Goal: Task Accomplishment & Management: Use online tool/utility

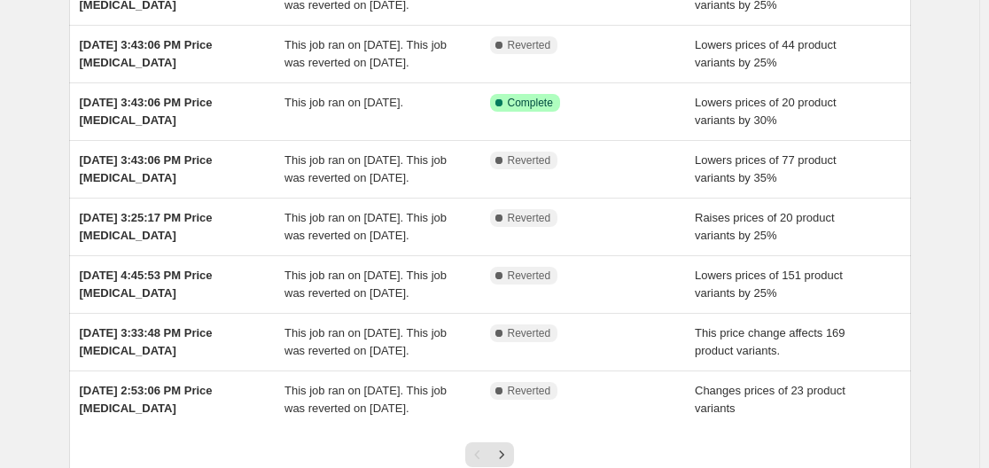
scroll to position [300, 0]
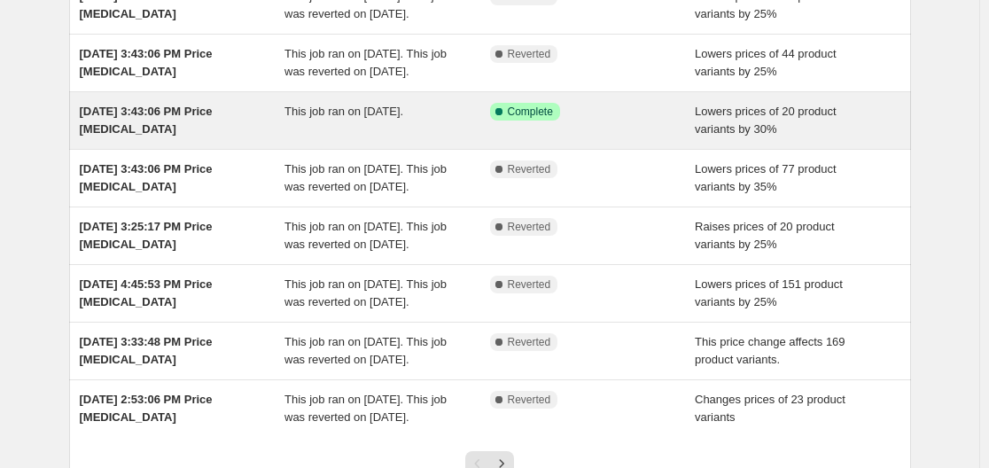
click at [114, 136] on span "[DATE] 3:43:06 PM Price [MEDICAL_DATA]" at bounding box center [146, 120] width 133 height 31
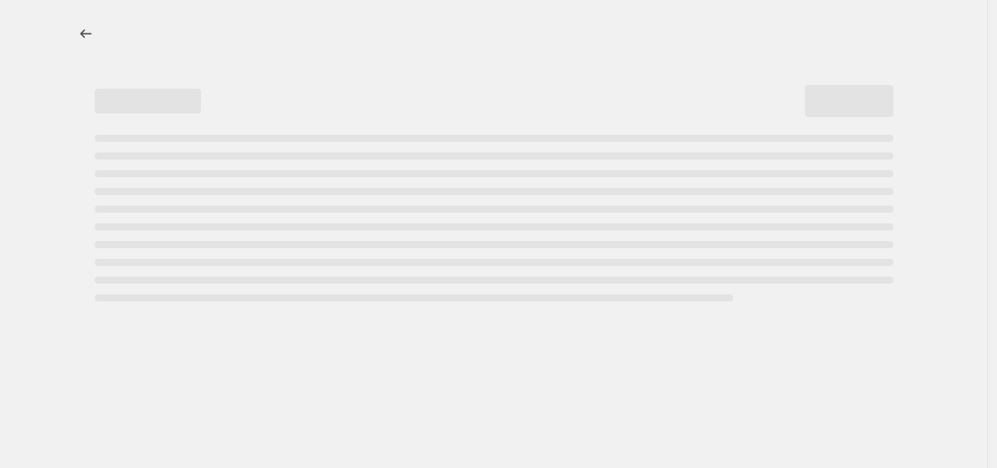
select select "percentage"
select select "vendor"
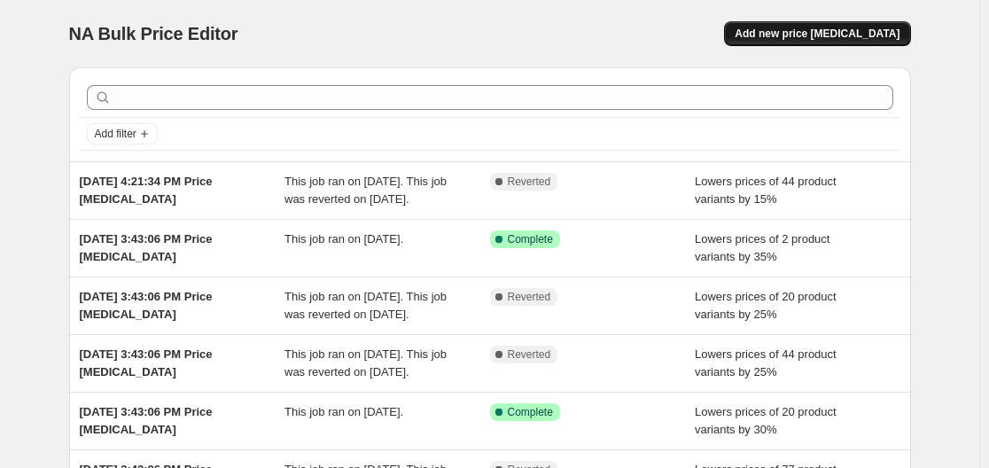
click at [813, 28] on span "Add new price [MEDICAL_DATA]" at bounding box center [816, 34] width 165 height 14
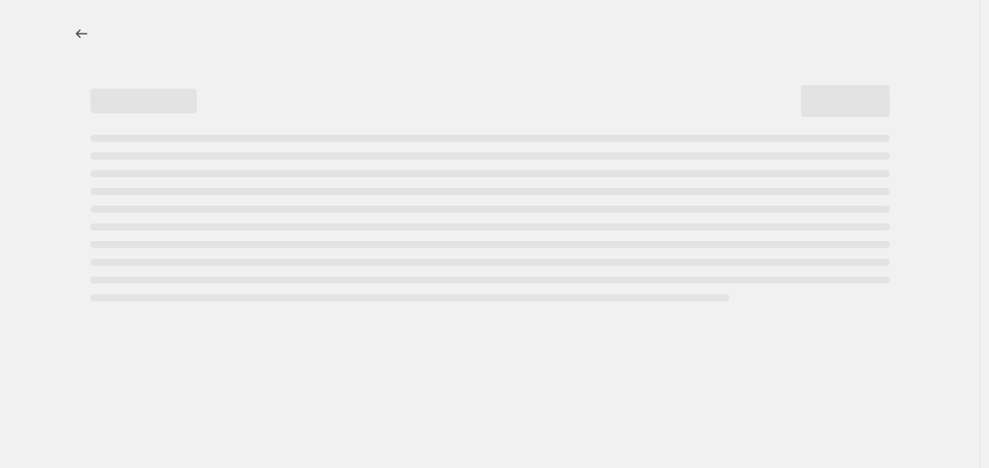
select select "percentage"
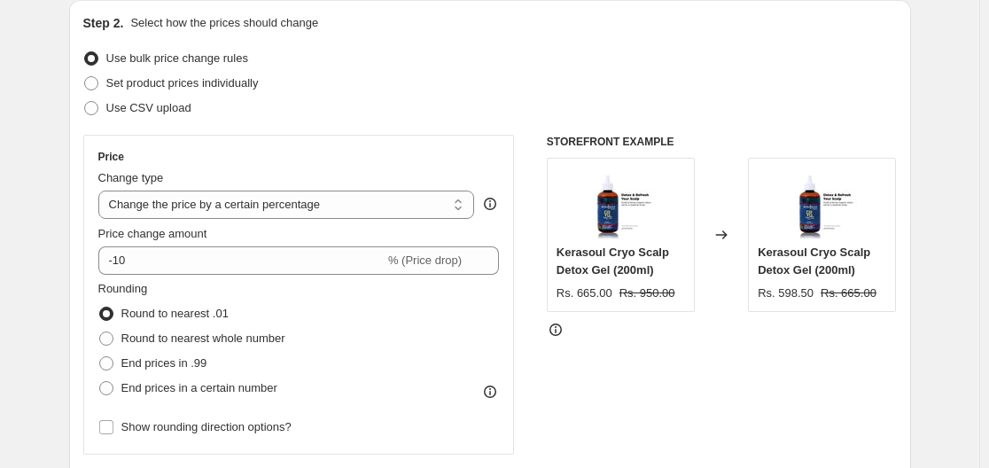
scroll to position [195, 0]
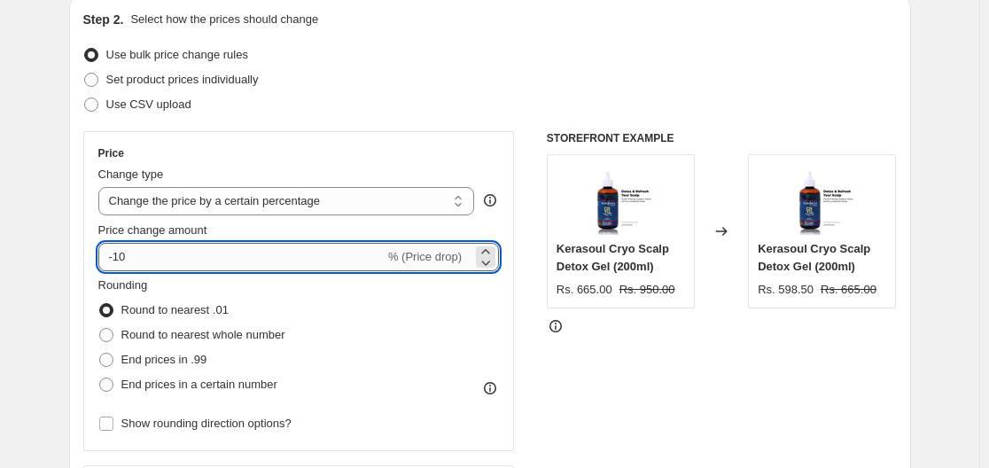
click at [252, 261] on input "-10" at bounding box center [241, 257] width 286 height 28
type input "-1"
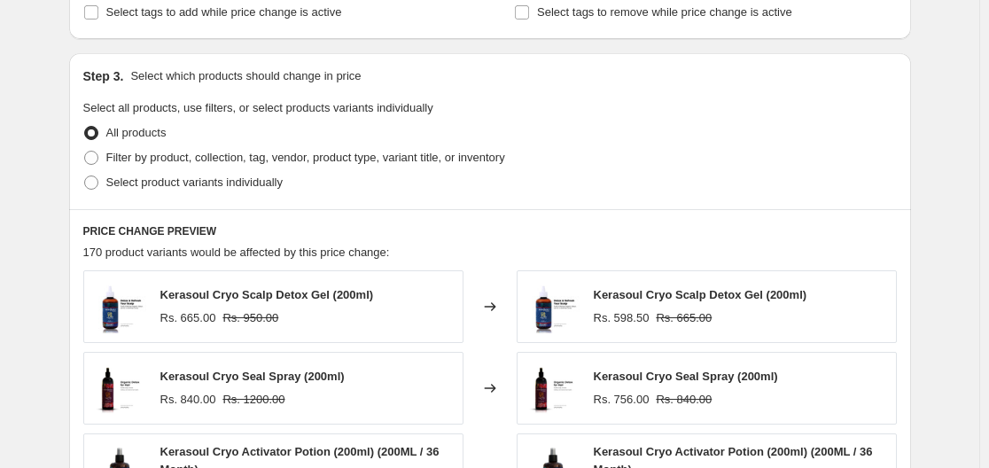
scroll to position [817, 0]
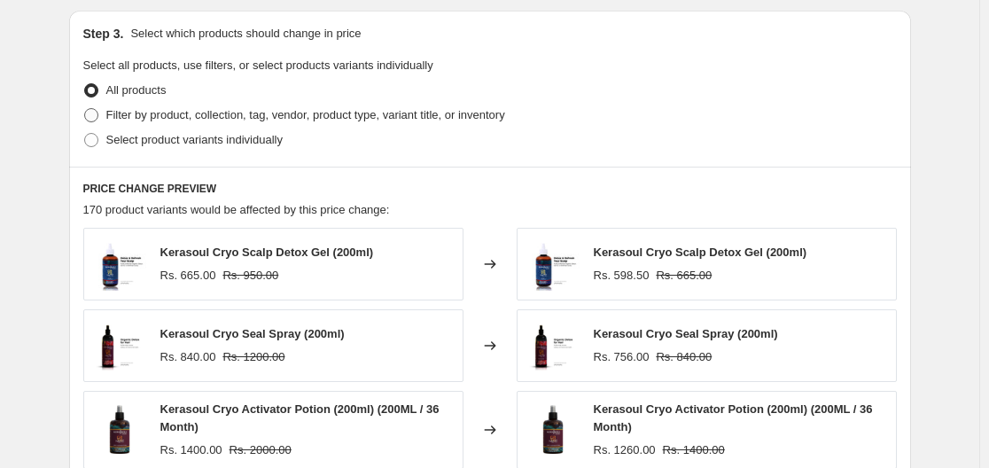
type input "-25"
click at [145, 119] on span "Filter by product, collection, tag, vendor, product type, variant title, or inv…" at bounding box center [305, 114] width 399 height 13
click at [85, 109] on input "Filter by product, collection, tag, vendor, product type, variant title, or inv…" at bounding box center [84, 108] width 1 height 1
radio input "true"
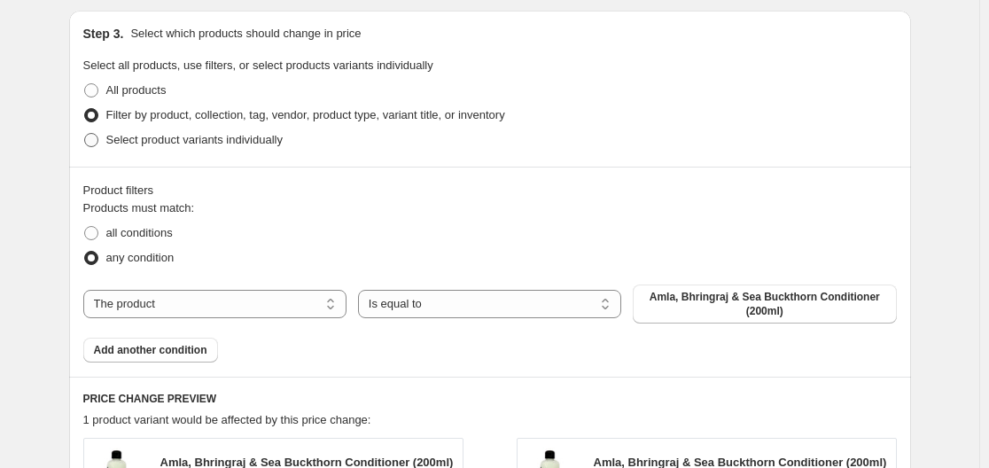
click at [121, 134] on span "Select product variants individually" at bounding box center [194, 139] width 176 height 13
click at [85, 134] on input "Select product variants individually" at bounding box center [84, 133] width 1 height 1
radio input "true"
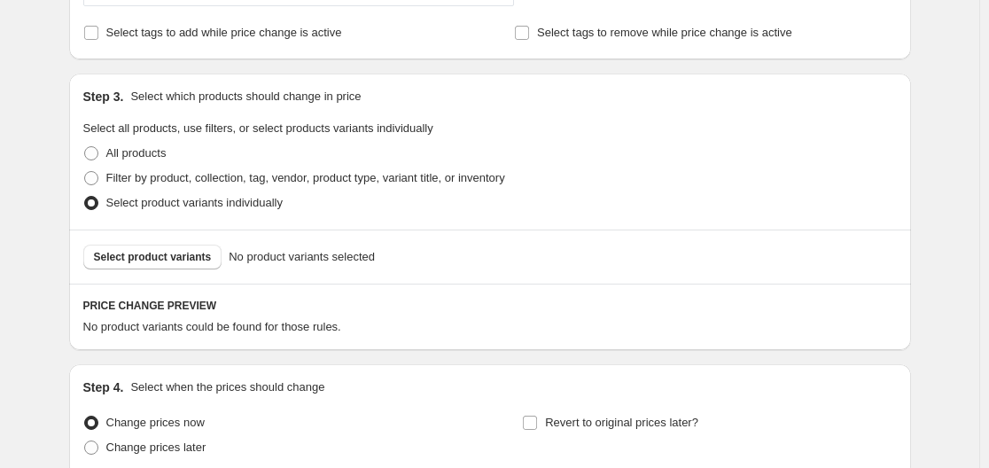
scroll to position [759, 0]
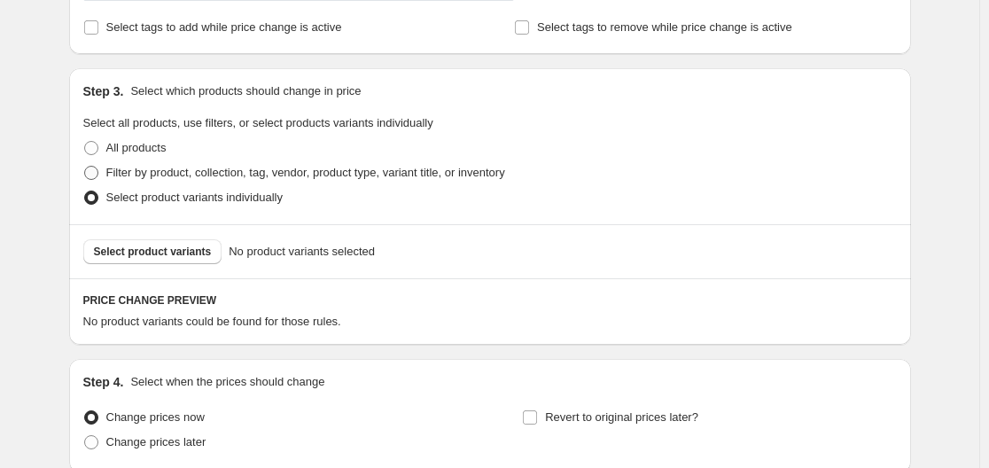
click at [231, 175] on span "Filter by product, collection, tag, vendor, product type, variant title, or inv…" at bounding box center [305, 172] width 399 height 13
click at [85, 167] on input "Filter by product, collection, tag, vendor, product type, variant title, or inv…" at bounding box center [84, 166] width 1 height 1
radio input "true"
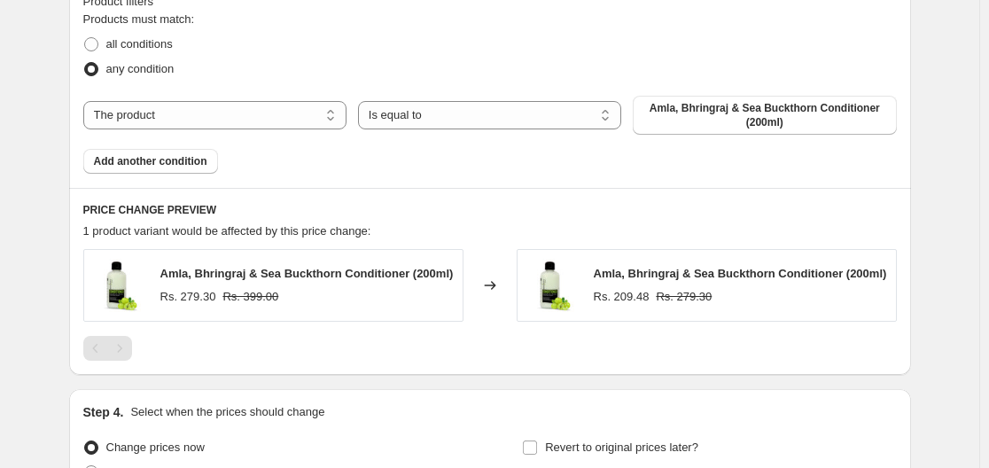
scroll to position [1008, 0]
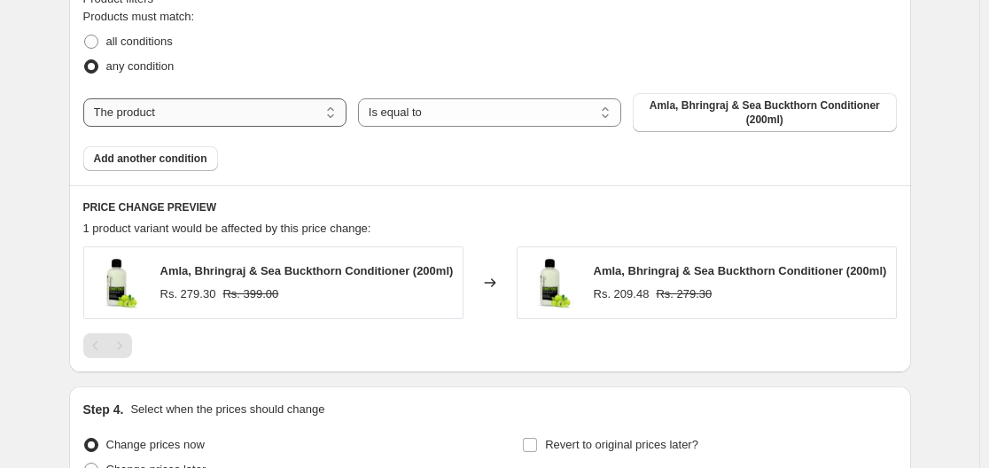
click at [322, 119] on select "The product The product's collection The product's tag The product's vendor The…" at bounding box center [214, 112] width 263 height 28
select select "collection"
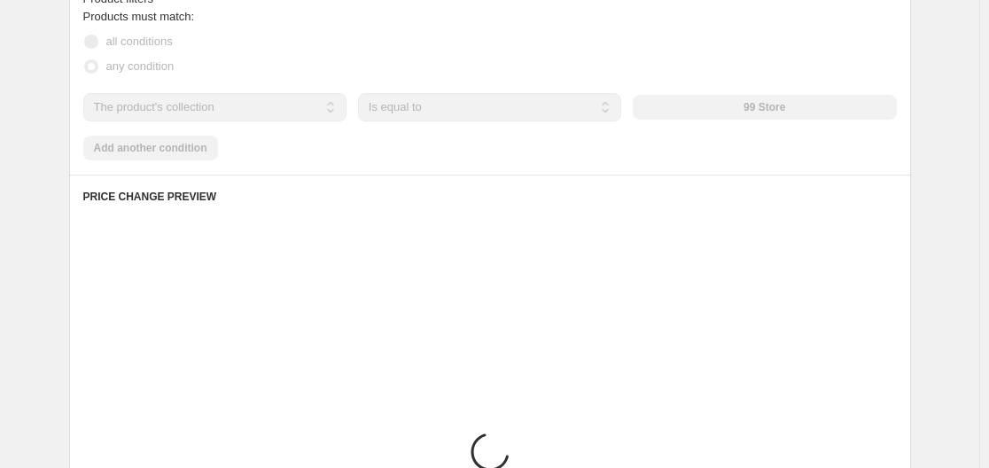
click at [524, 81] on div "Products must match: all conditions any condition The product The product's col…" at bounding box center [489, 84] width 813 height 152
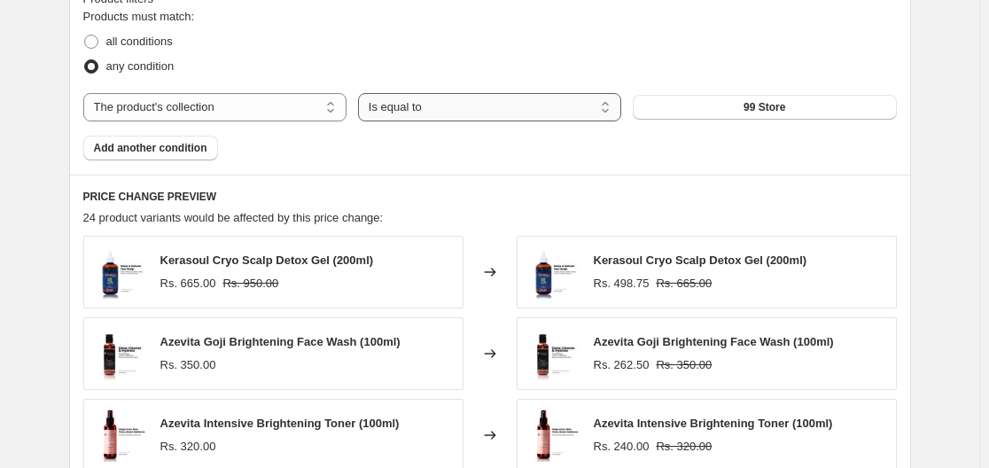
click at [502, 106] on select "Is equal to Is not equal to" at bounding box center [489, 107] width 263 height 28
click at [361, 93] on select "Is equal to Is not equal to" at bounding box center [489, 107] width 263 height 28
click at [717, 106] on button "99 Store" at bounding box center [763, 107] width 263 height 25
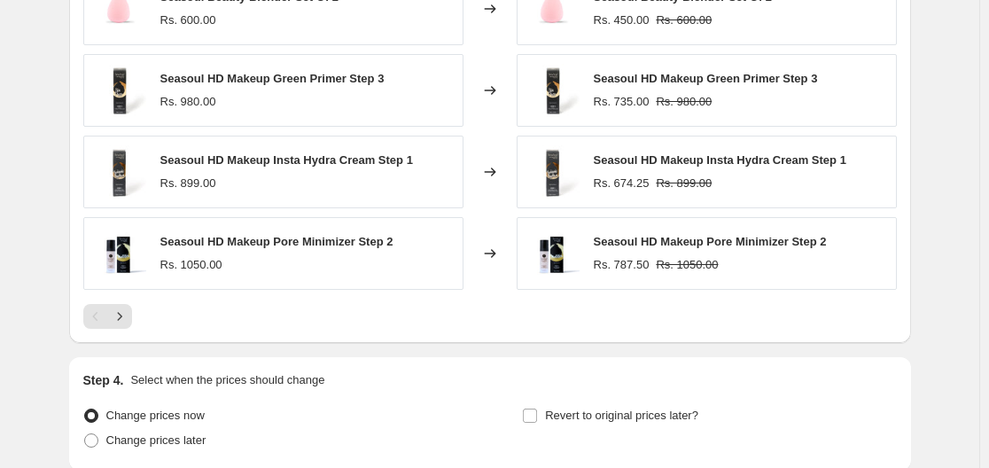
scroll to position [1503, 0]
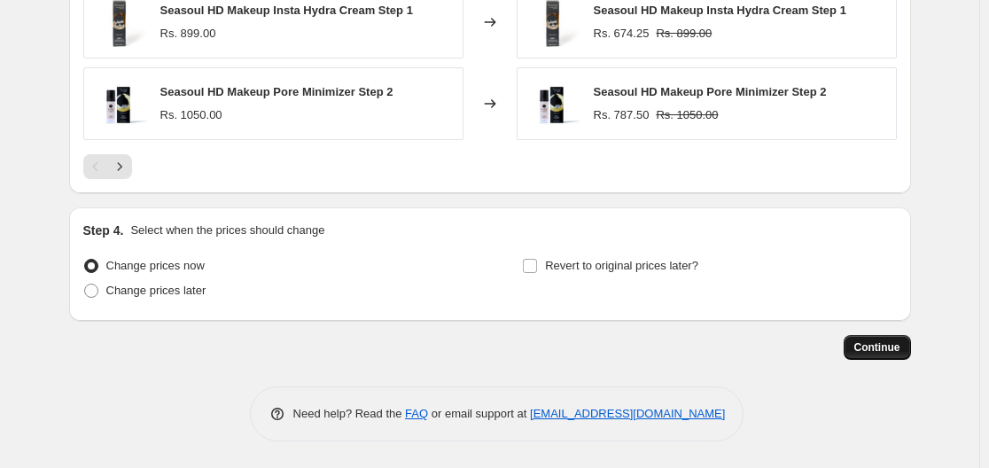
click at [889, 336] on button "Continue" at bounding box center [876, 347] width 67 height 25
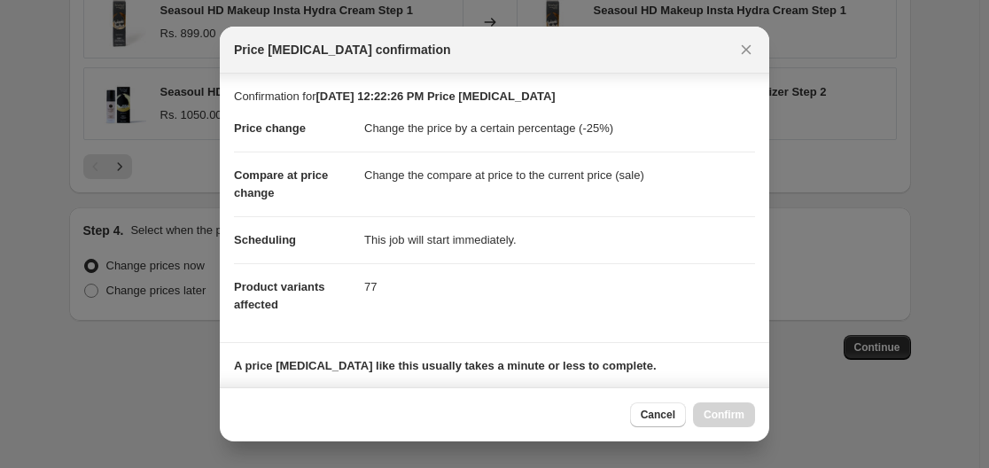
scroll to position [278, 0]
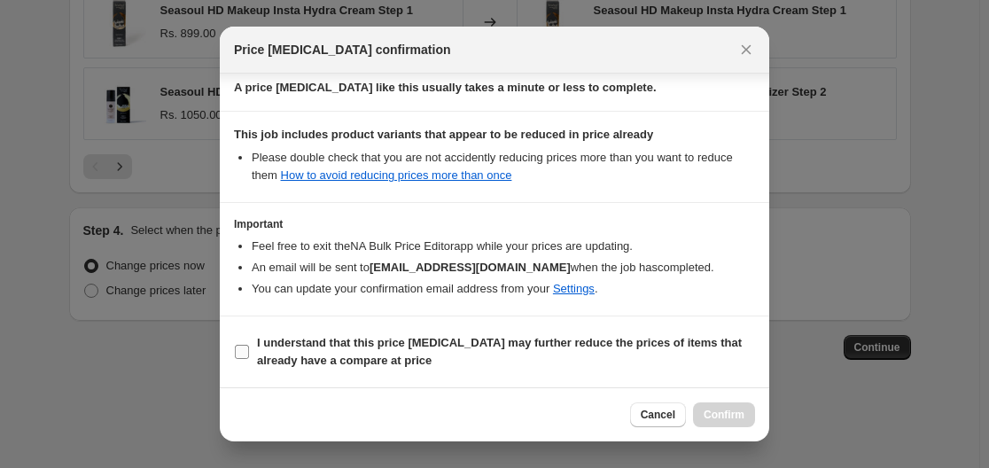
click at [240, 330] on label "I understand that this price [MEDICAL_DATA] may further reduce the prices of it…" at bounding box center [494, 351] width 521 height 43
click at [240, 345] on input "I understand that this price [MEDICAL_DATA] may further reduce the prices of it…" at bounding box center [242, 352] width 14 height 14
checkbox input "true"
click at [736, 409] on span "Confirm" at bounding box center [723, 414] width 41 height 14
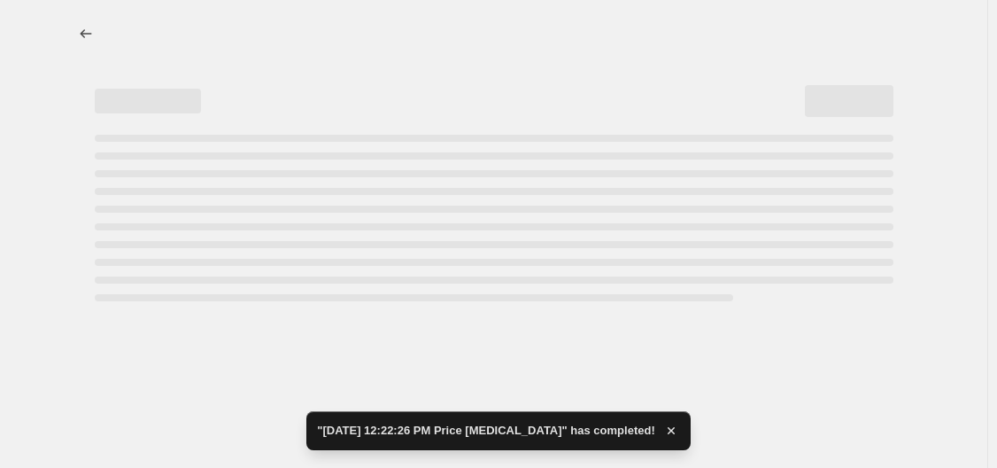
select select "percentage"
select select "collection"
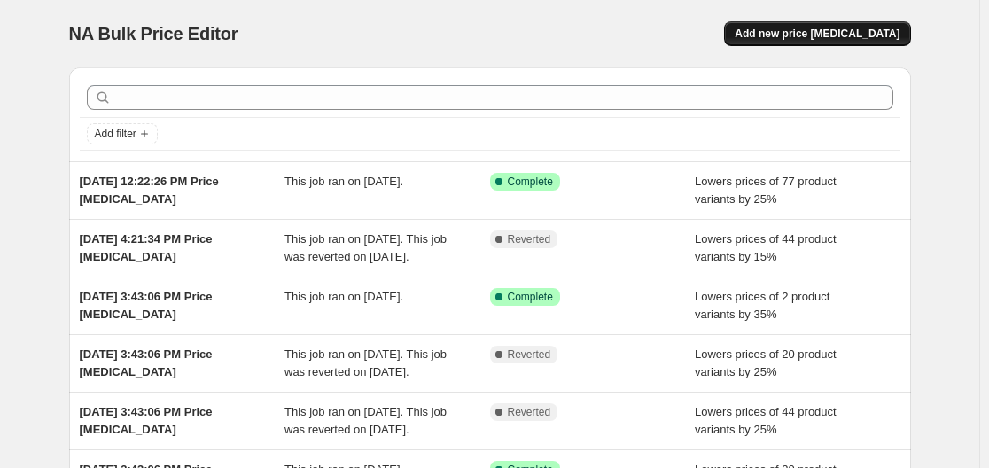
click at [817, 27] on button "Add new price [MEDICAL_DATA]" at bounding box center [817, 33] width 186 height 25
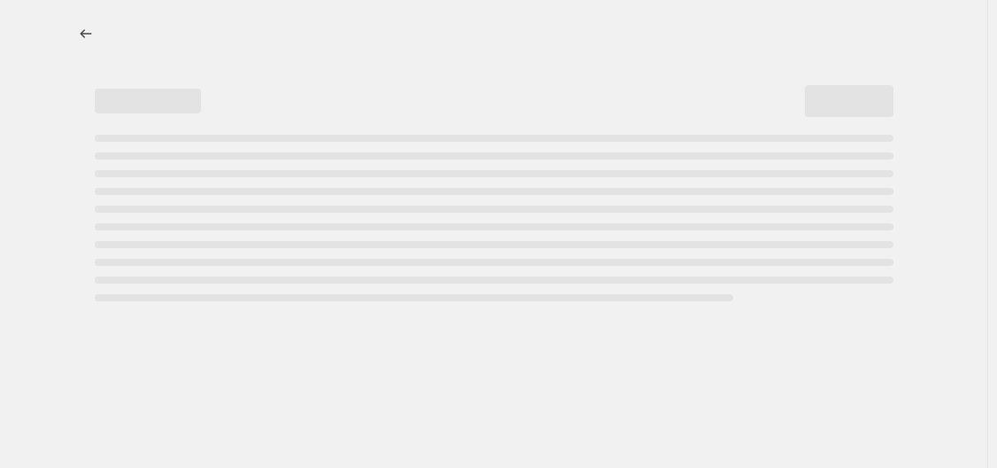
select select "percentage"
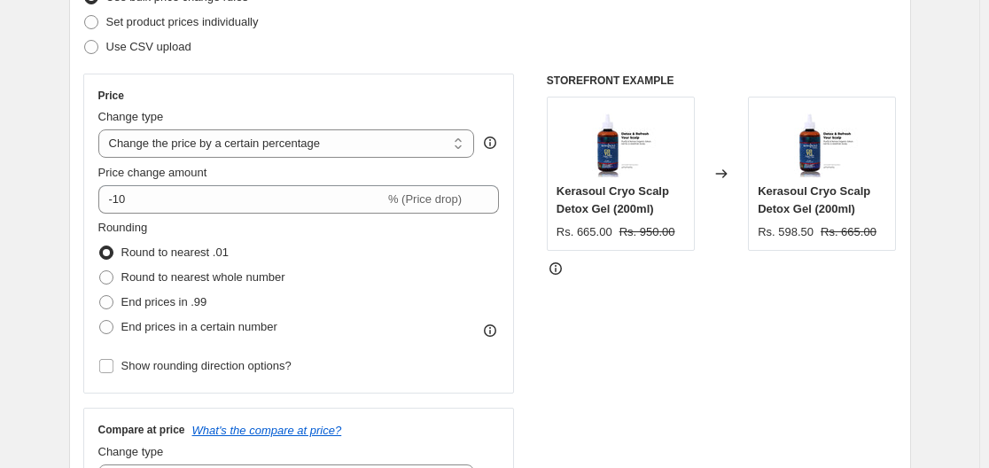
scroll to position [263, 0]
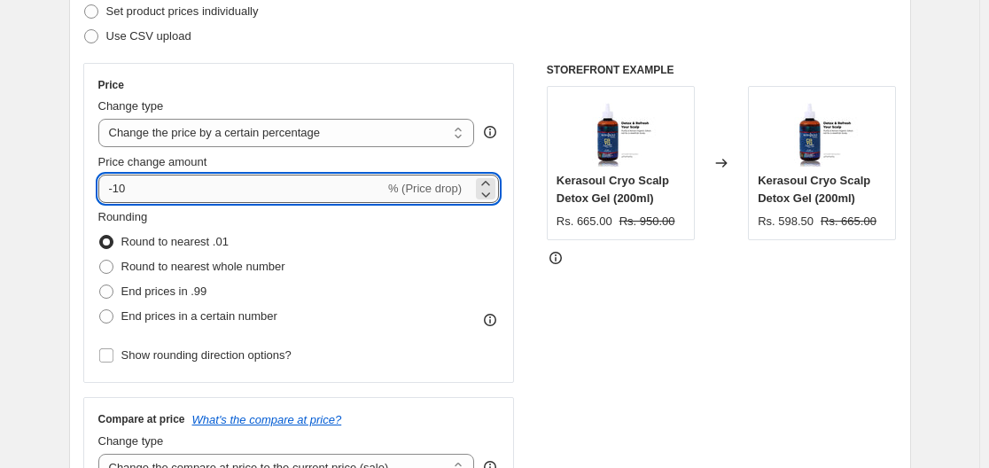
click at [314, 199] on input "-10" at bounding box center [241, 188] width 286 height 28
type input "-15"
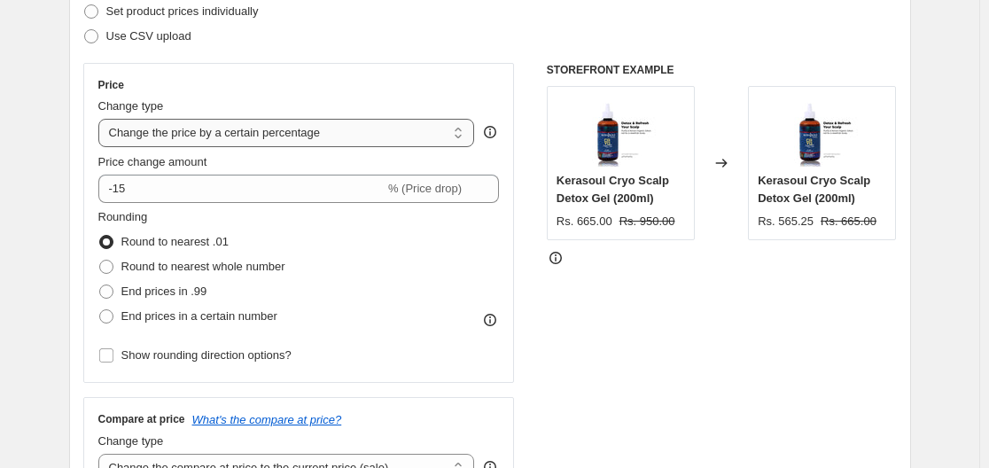
click at [379, 122] on select "Change the price to a certain amount Change the price by a certain amount Chang…" at bounding box center [286, 133] width 376 height 28
click at [398, 70] on div "Price Change type Change the price to a certain amount Change the price by a ce…" at bounding box center [298, 223] width 431 height 320
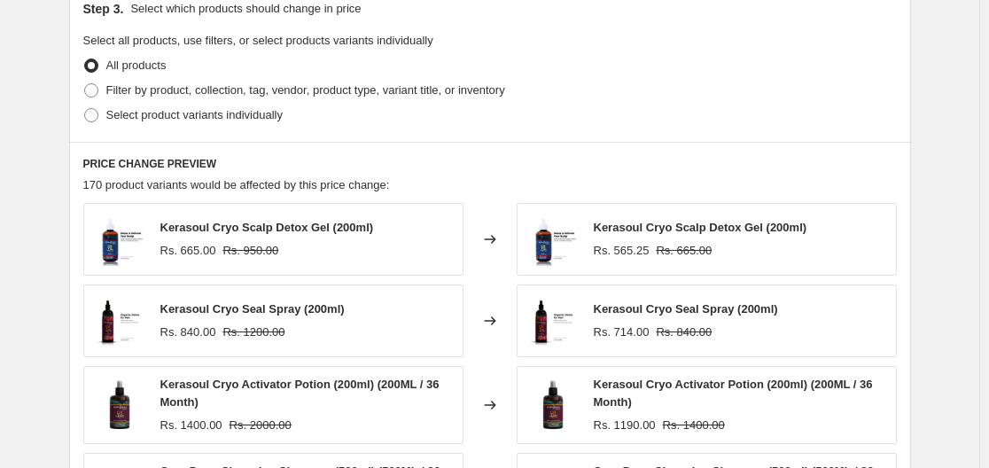
scroll to position [834, 0]
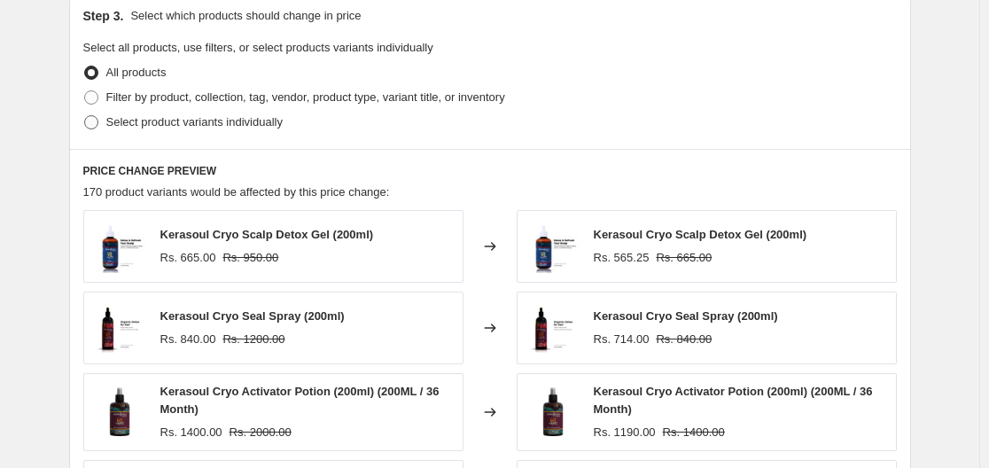
click at [156, 128] on span "Select product variants individually" at bounding box center [194, 121] width 176 height 13
click at [85, 116] on input "Select product variants individually" at bounding box center [84, 115] width 1 height 1
radio input "true"
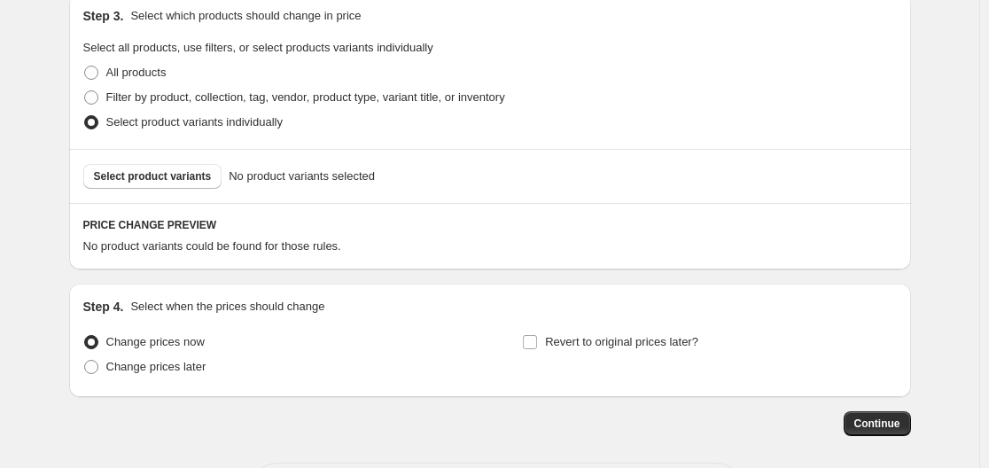
scroll to position [911, 0]
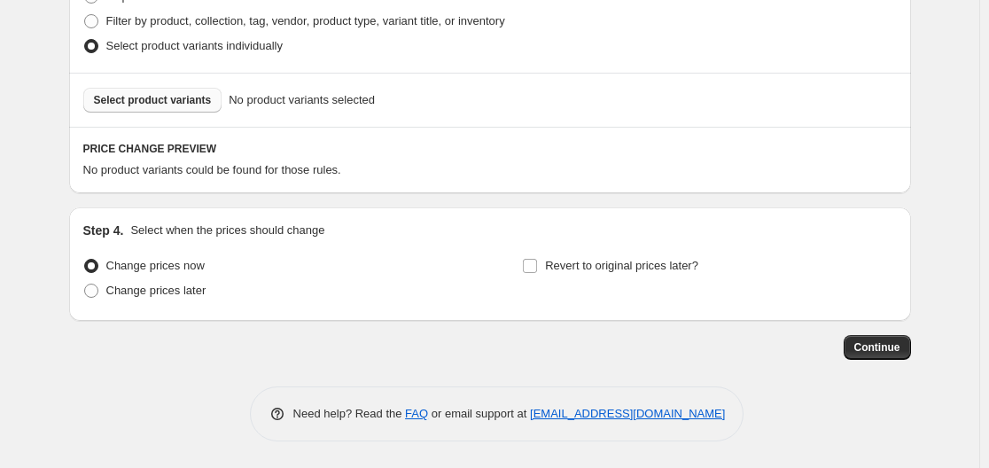
click at [152, 99] on span "Select product variants" at bounding box center [153, 100] width 118 height 14
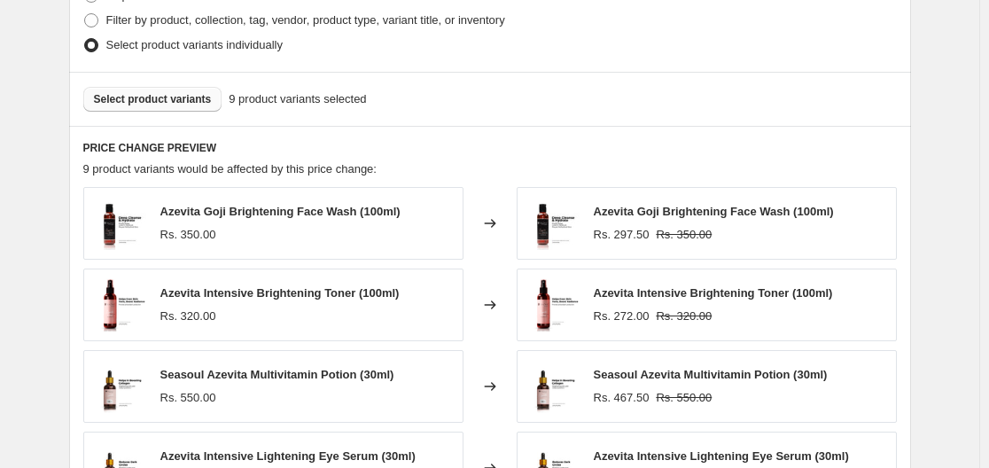
click at [167, 103] on span "Select product variants" at bounding box center [153, 99] width 118 height 14
click at [204, 102] on span "Select product variants" at bounding box center [153, 99] width 118 height 14
click at [190, 104] on span "Select product variants" at bounding box center [153, 99] width 118 height 14
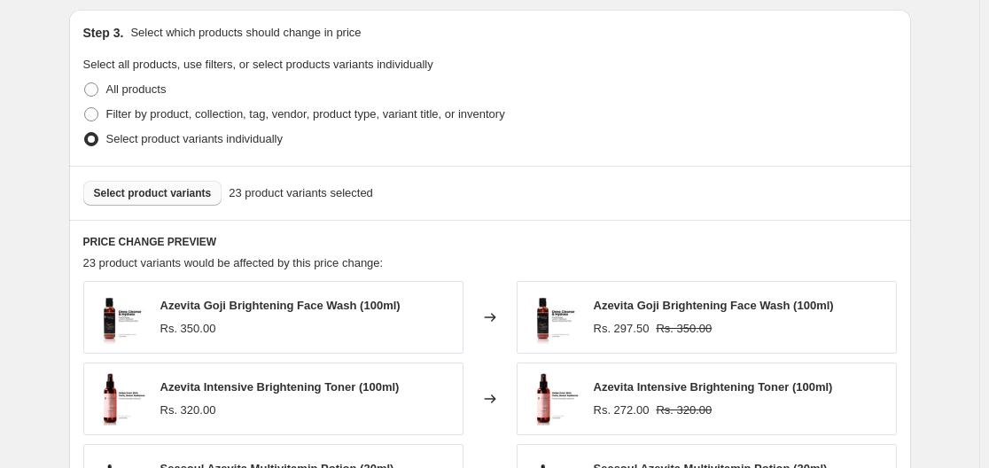
scroll to position [803, 0]
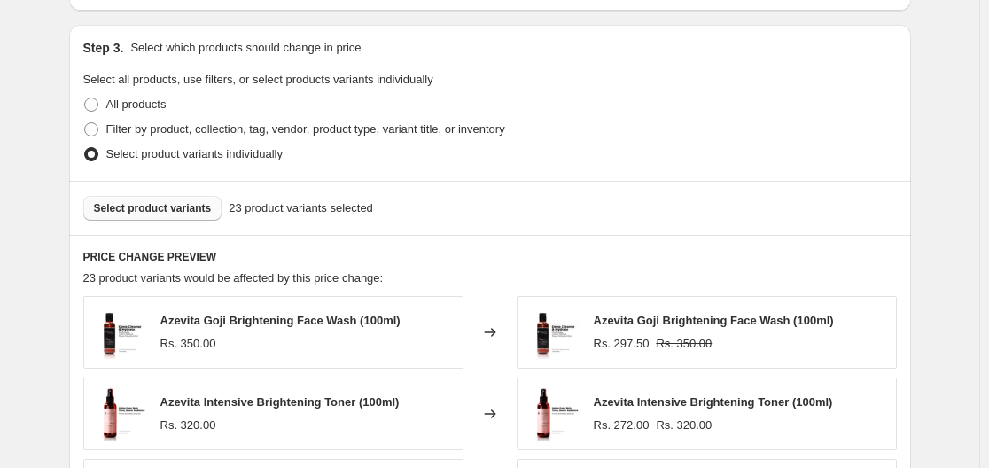
click at [136, 213] on span "Select product variants" at bounding box center [153, 208] width 118 height 14
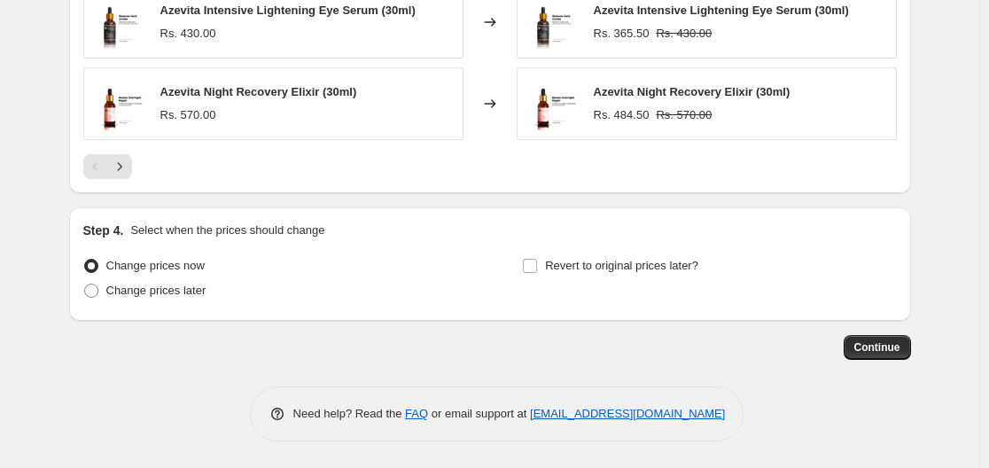
scroll to position [1338, 0]
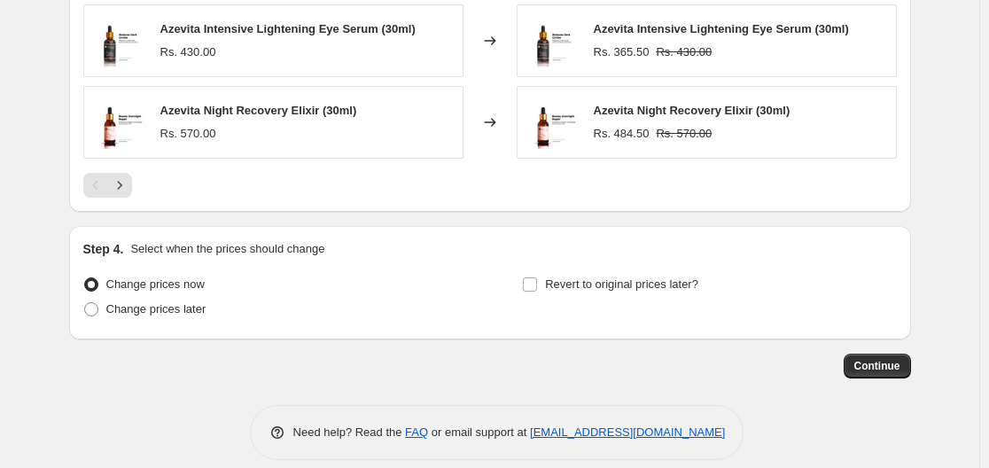
click at [879, 368] on span "Continue" at bounding box center [877, 366] width 46 height 14
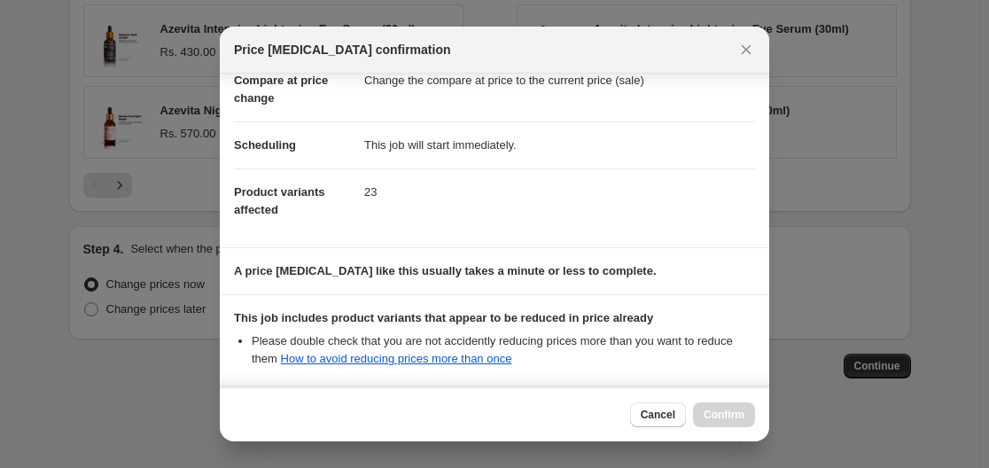
scroll to position [278, 0]
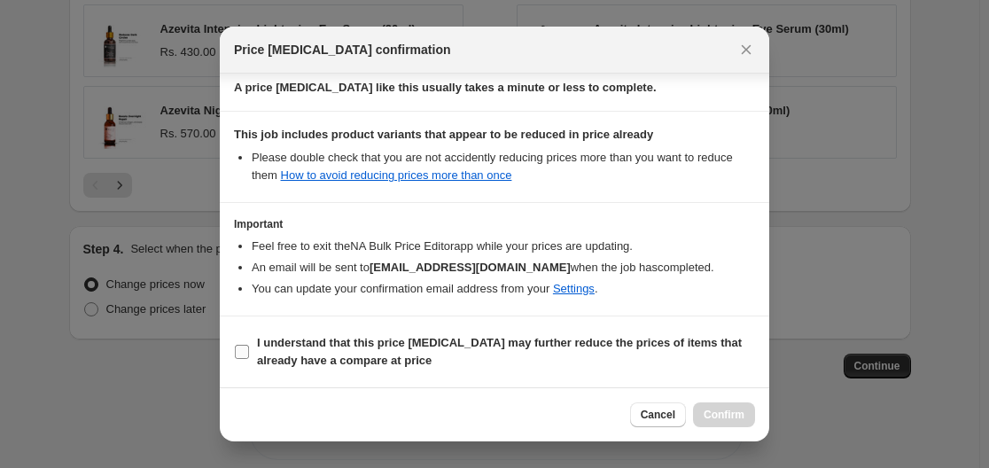
click at [266, 351] on span "I understand that this price [MEDICAL_DATA] may further reduce the prices of it…" at bounding box center [506, 351] width 498 height 35
click at [249, 351] on input "I understand that this price [MEDICAL_DATA] may further reduce the prices of it…" at bounding box center [242, 352] width 14 height 14
checkbox input "true"
click at [726, 429] on div "Cancel Confirm" at bounding box center [494, 414] width 549 height 54
click at [736, 414] on span "Confirm" at bounding box center [723, 414] width 41 height 14
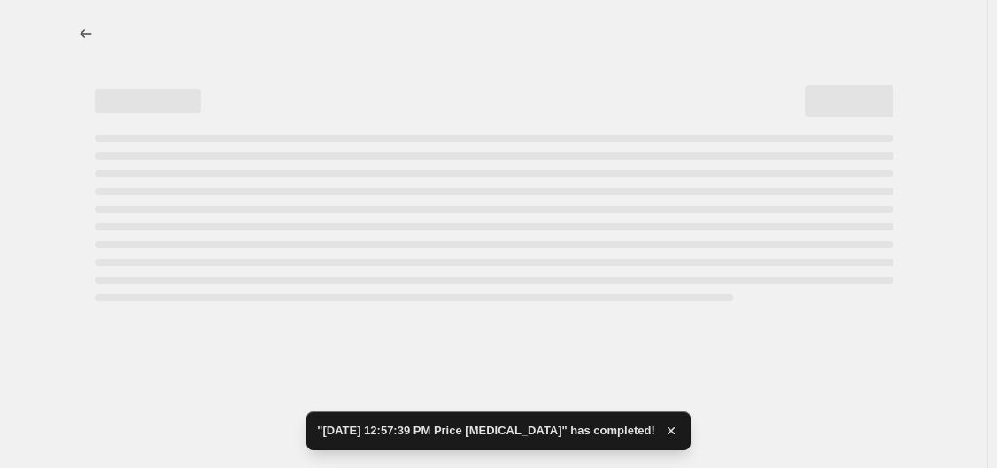
select select "percentage"
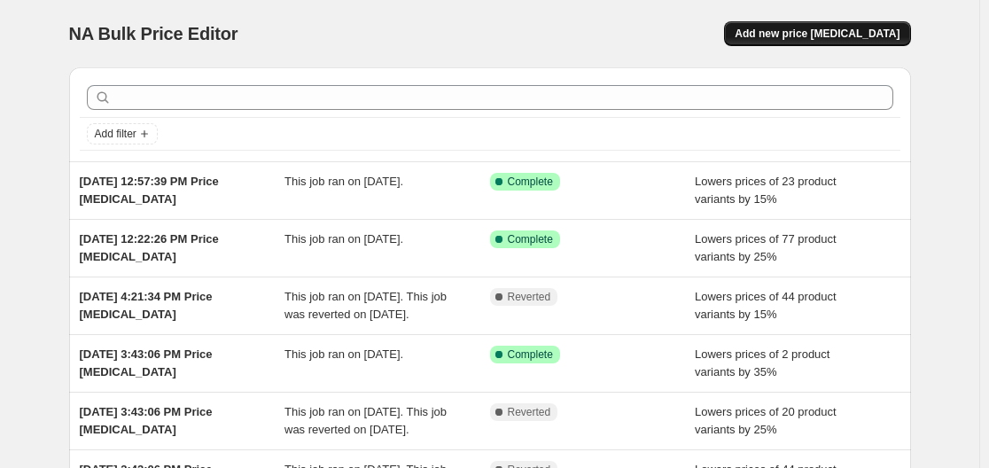
click at [857, 26] on button "Add new price [MEDICAL_DATA]" at bounding box center [817, 33] width 186 height 25
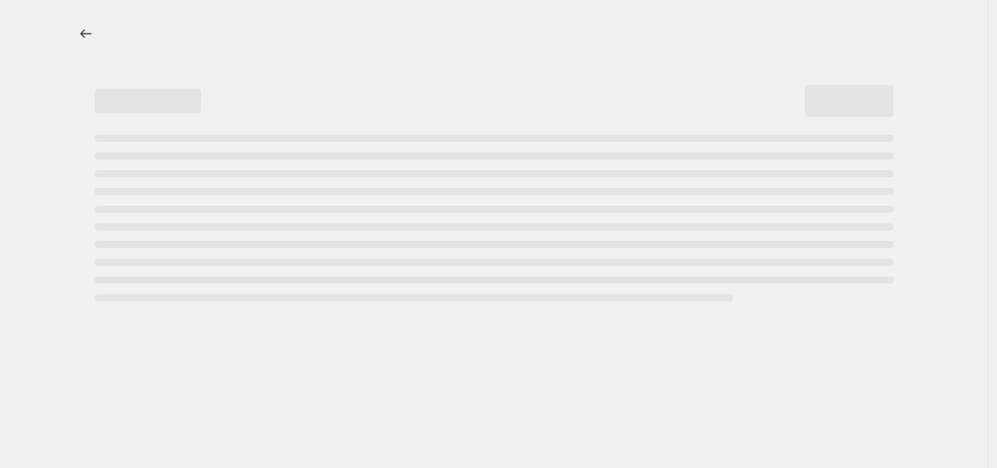
select select "percentage"
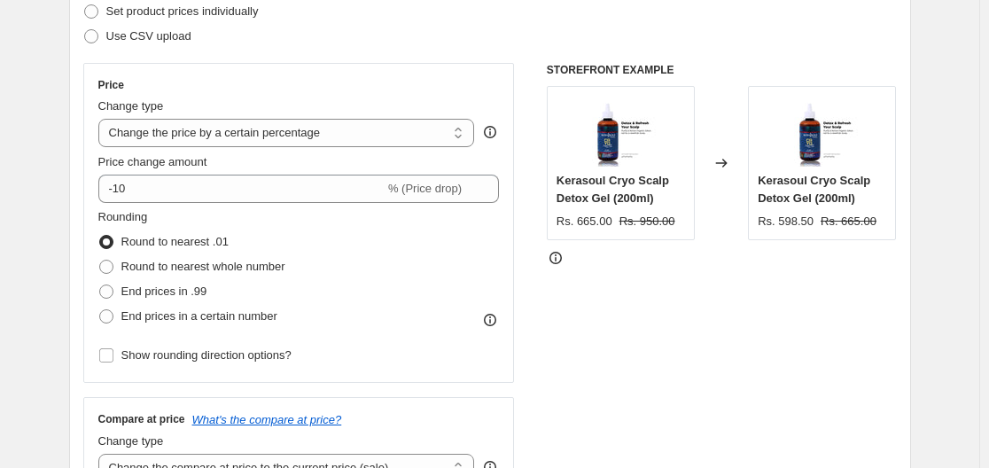
scroll to position [267, 0]
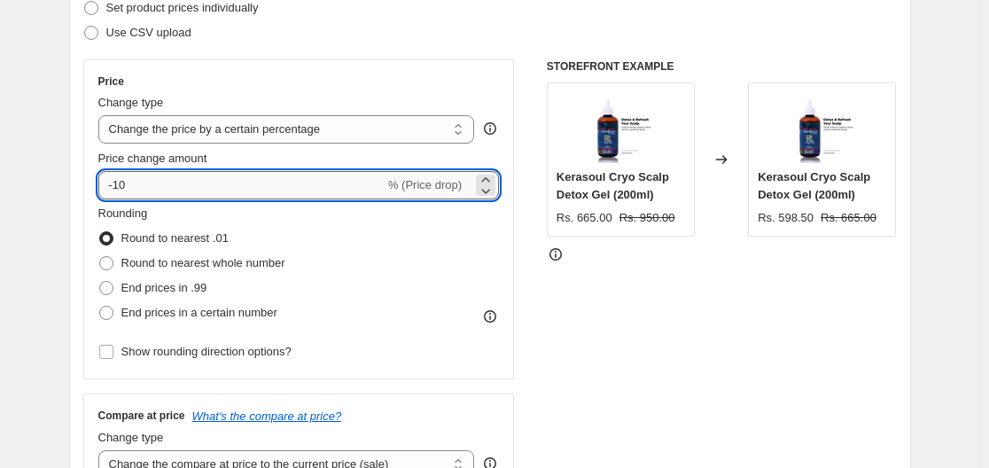
click at [277, 193] on input "-10" at bounding box center [241, 185] width 286 height 28
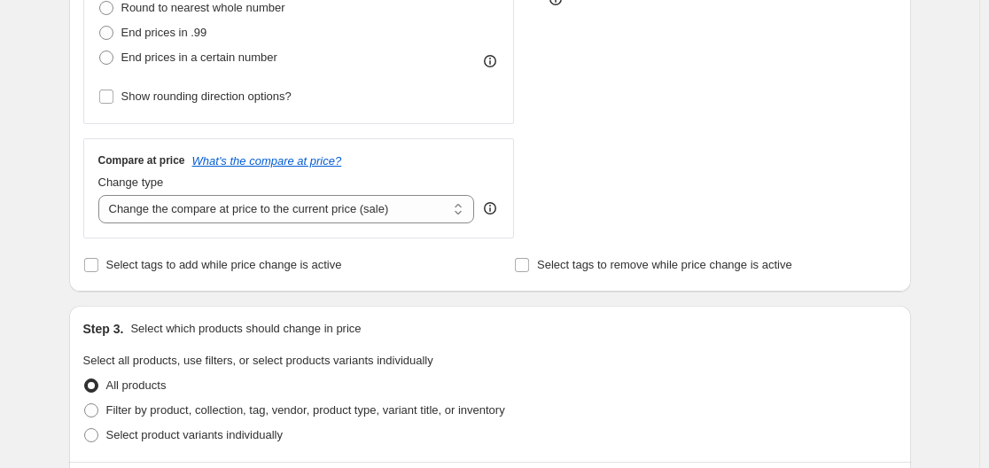
scroll to position [728, 0]
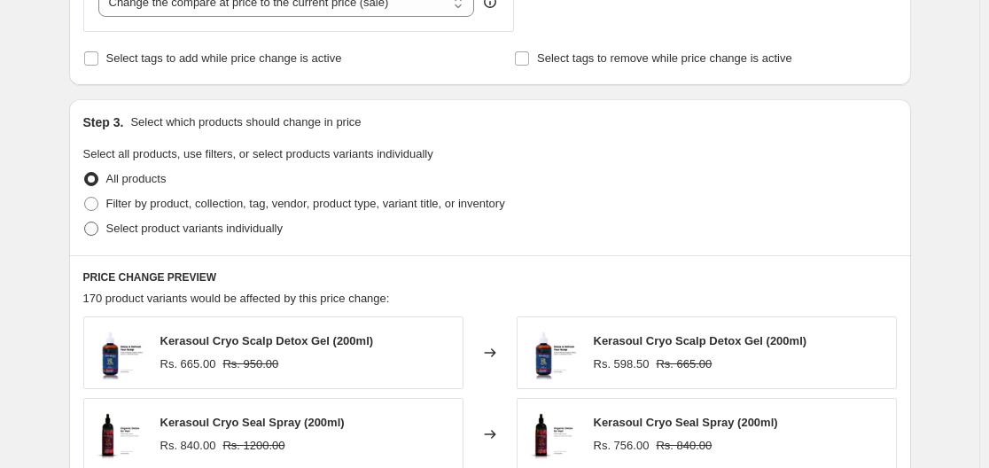
type input "-15"
click at [238, 229] on span "Select product variants individually" at bounding box center [194, 227] width 176 height 13
click at [85, 222] on input "Select product variants individually" at bounding box center [84, 221] width 1 height 1
radio input "true"
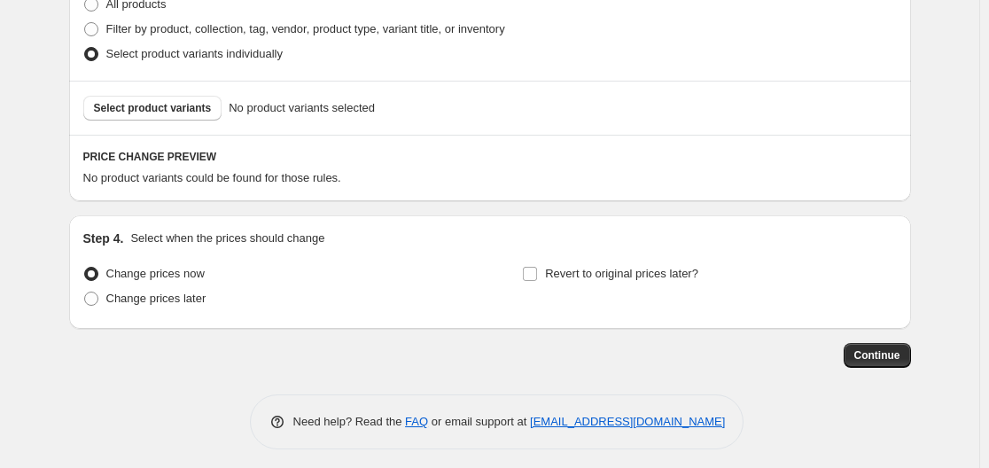
scroll to position [900, 0]
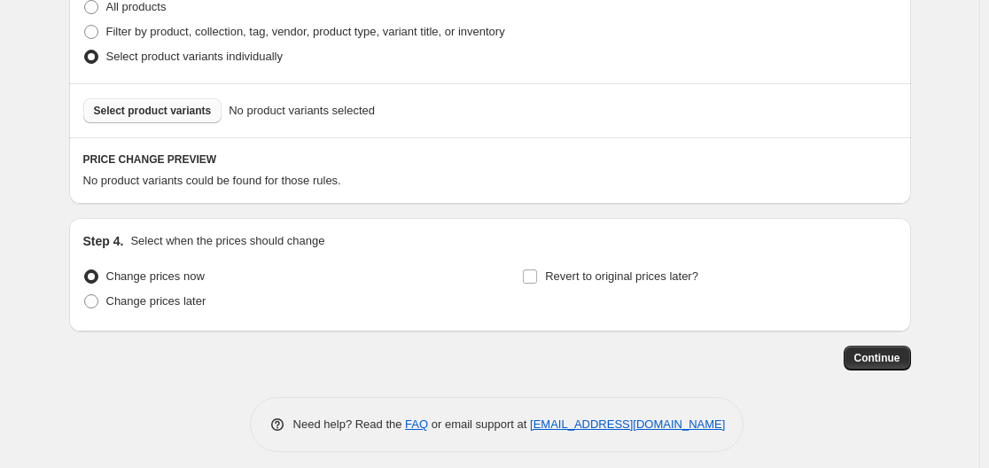
click at [147, 122] on button "Select product variants" at bounding box center [152, 110] width 139 height 25
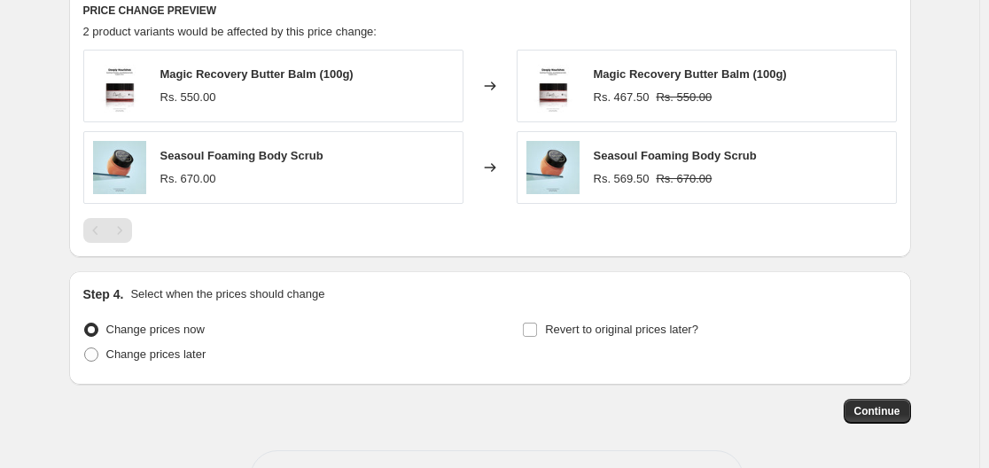
scroll to position [1113, 0]
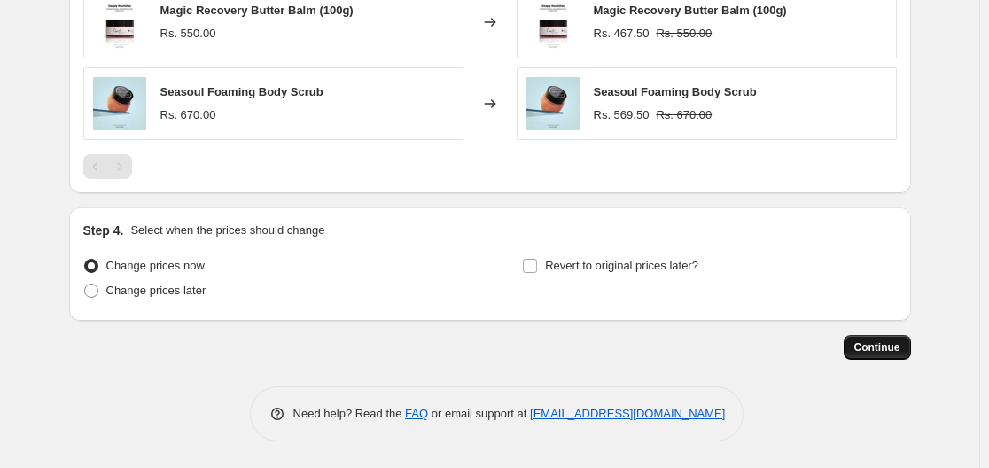
click at [872, 349] on span "Continue" at bounding box center [877, 347] width 46 height 14
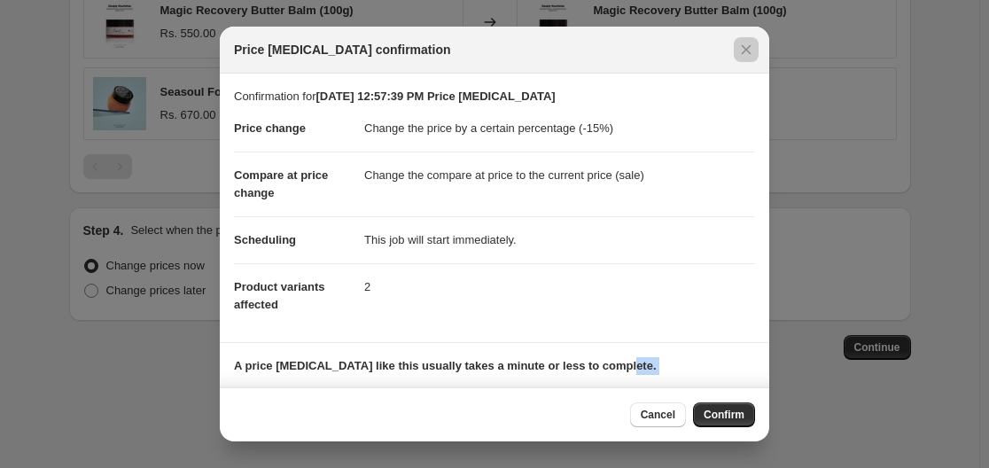
drag, startPoint x: 769, startPoint y: 275, endPoint x: 763, endPoint y: 348, distance: 72.9
click at [763, 467] on div "Price [MEDICAL_DATA] confirmation Confirmation for [DATE] 12:57:39 PM Price [ME…" at bounding box center [494, 468] width 989 height 0
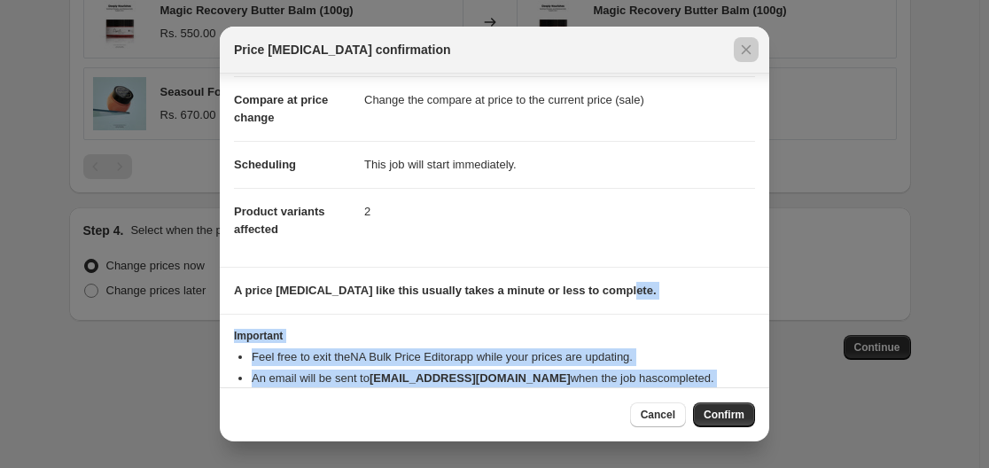
scroll to position [114, 0]
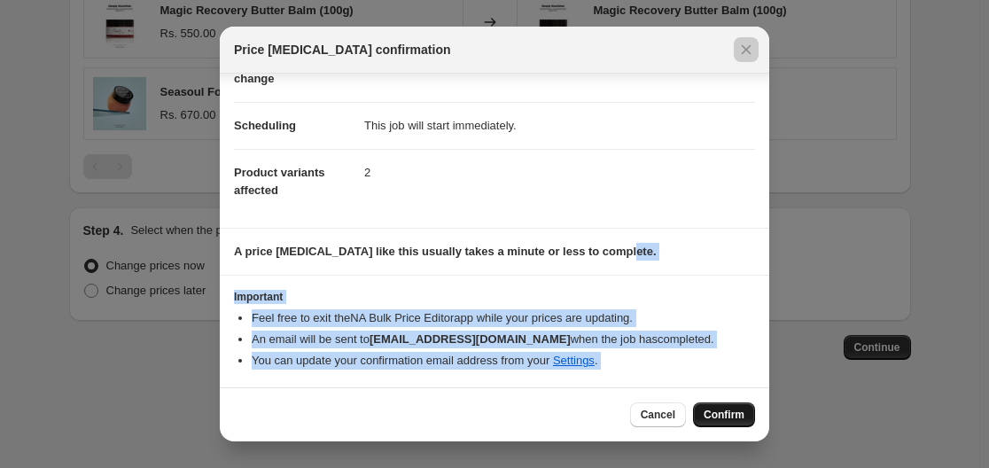
click at [721, 423] on button "Confirm" at bounding box center [724, 414] width 62 height 25
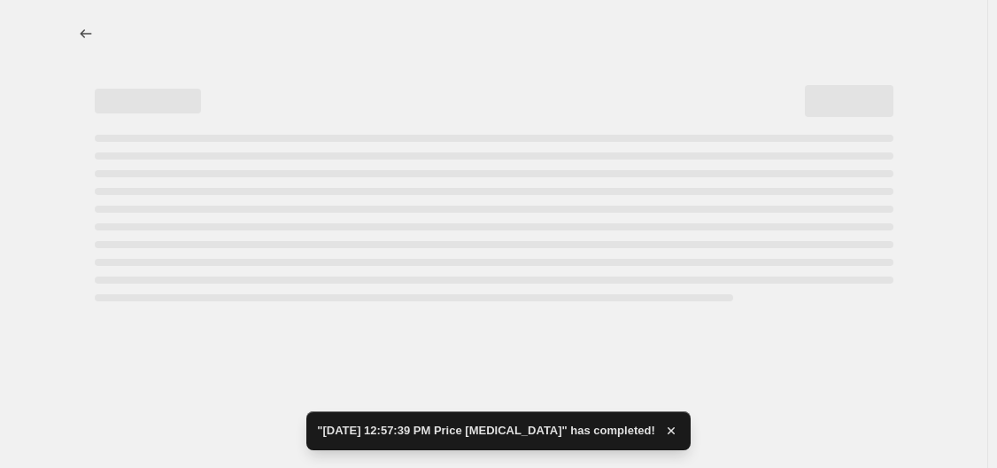
select select "percentage"
